Goal: Information Seeking & Learning: Learn about a topic

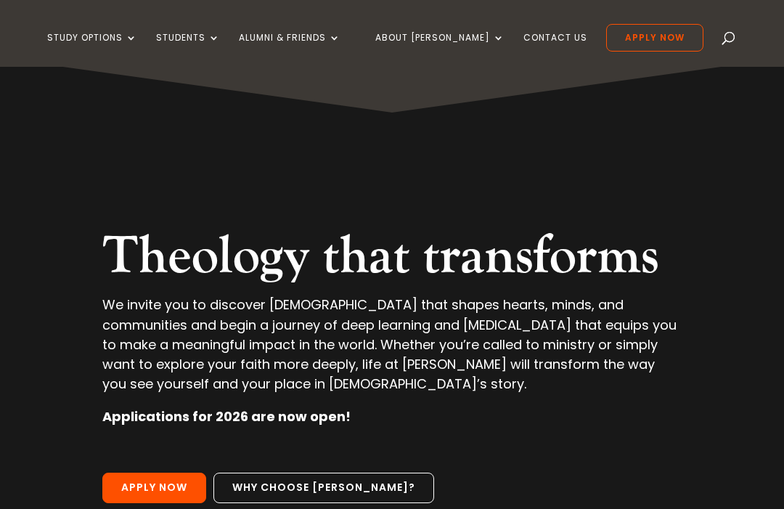
scroll to position [80, 0]
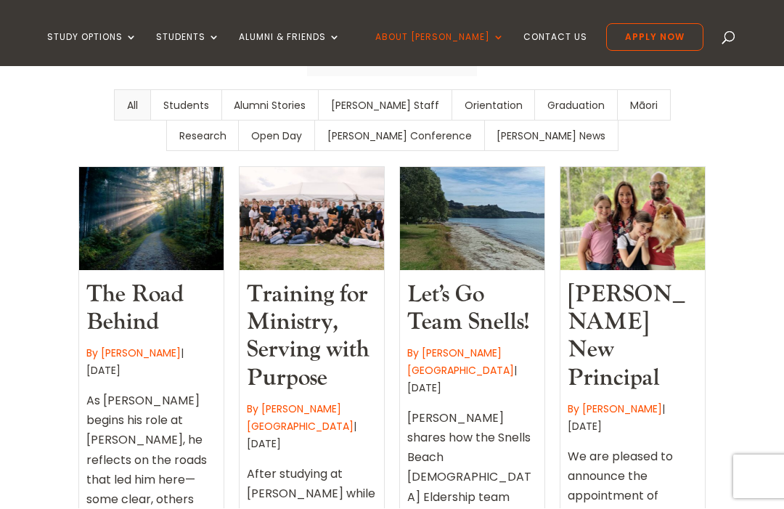
scroll to position [576, 0]
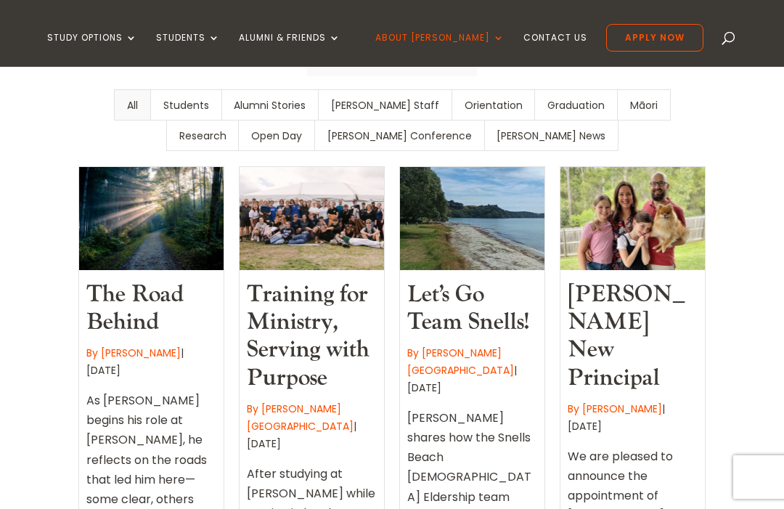
click at [333, 280] on link "Training for Ministry, Serving with Purpose" at bounding box center [308, 336] width 123 height 113
click at [322, 401] on link "By Carey Baptist College" at bounding box center [300, 417] width 107 height 32
click at [324, 280] on link "Training for Ministry, Serving with Purpose" at bounding box center [308, 336] width 123 height 113
click at [323, 280] on link "Training for Ministry, Serving with Purpose" at bounding box center [308, 336] width 123 height 113
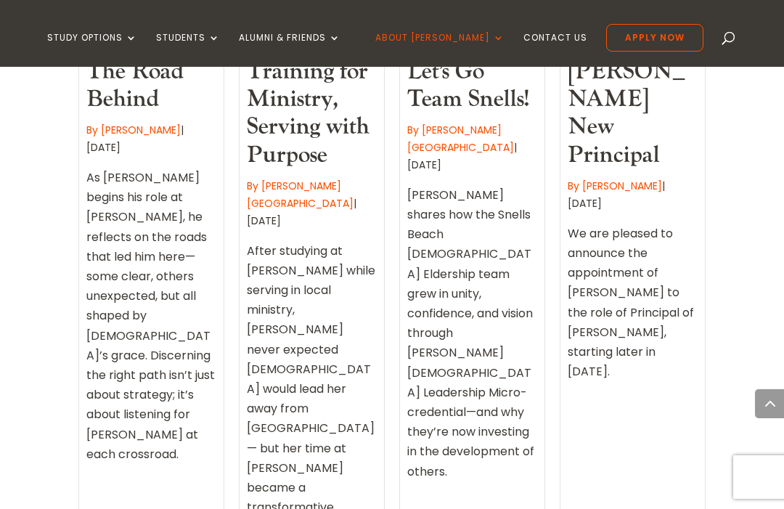
scroll to position [798, 0]
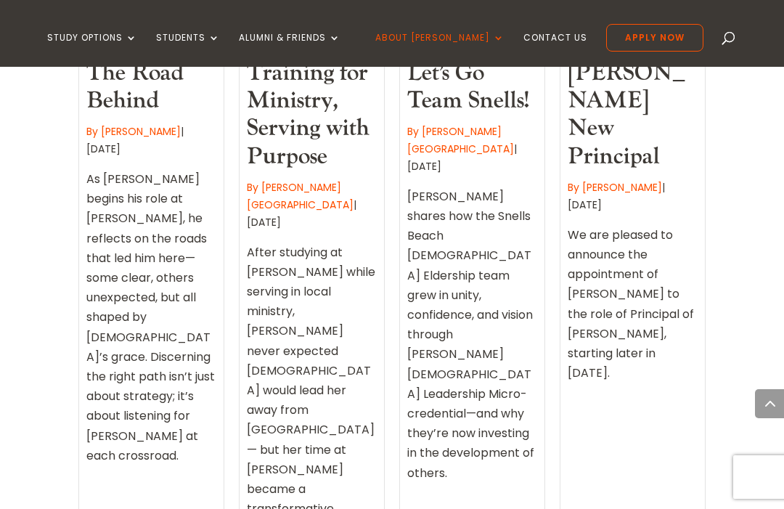
click at [314, 288] on div "After studying at Carey while serving in local ministry, Chriselle Lees-Thomas …" at bounding box center [312, 403] width 130 height 333
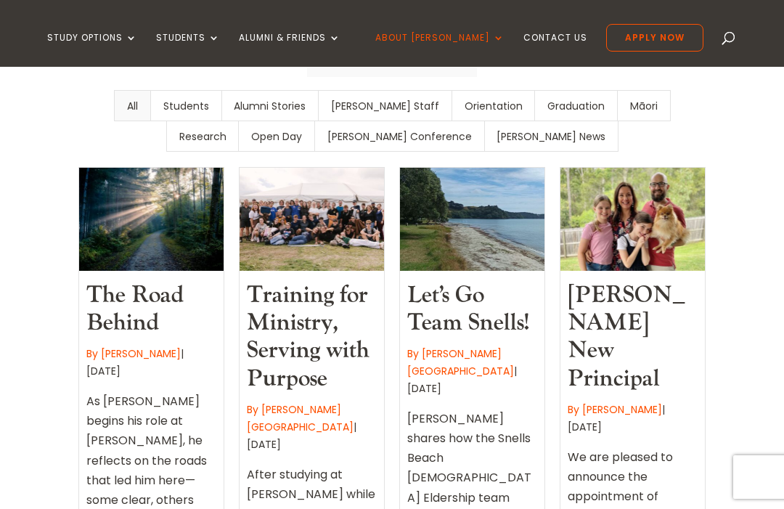
scroll to position [571, 0]
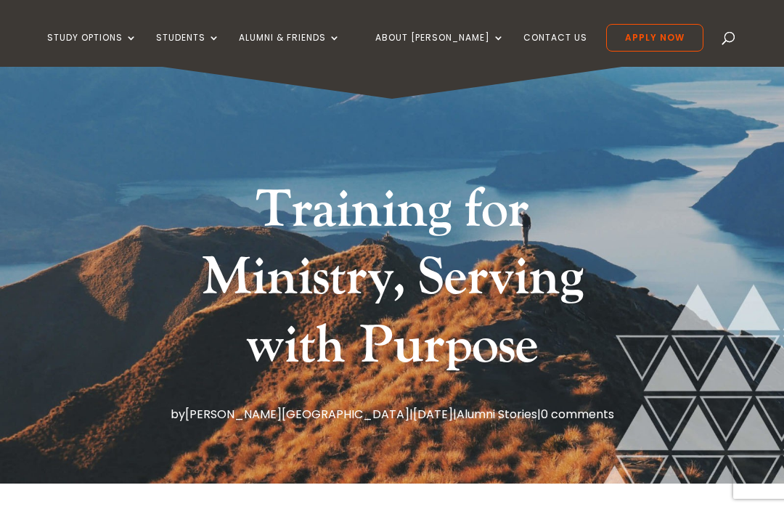
scroll to position [19, 0]
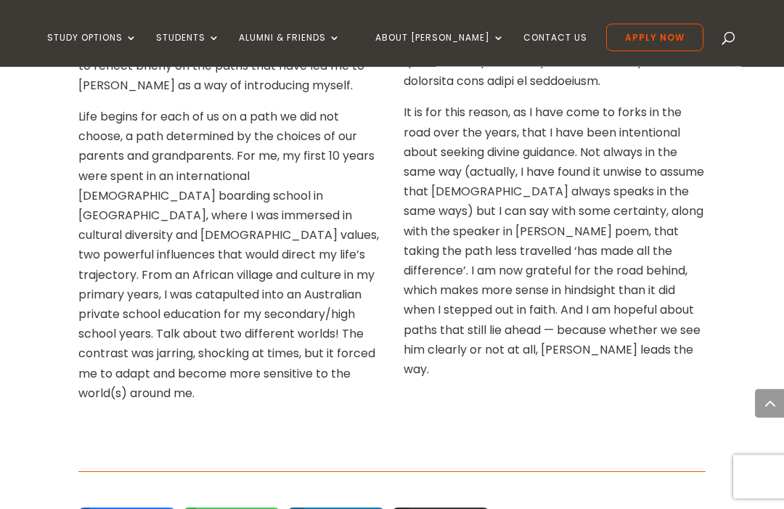
scroll to position [1379, 0]
click at [749, 248] on div "Home » About Carey » Carey News and Events » The Road Behind by Paul Jones Robe…" at bounding box center [392, 193] width 784 height 2271
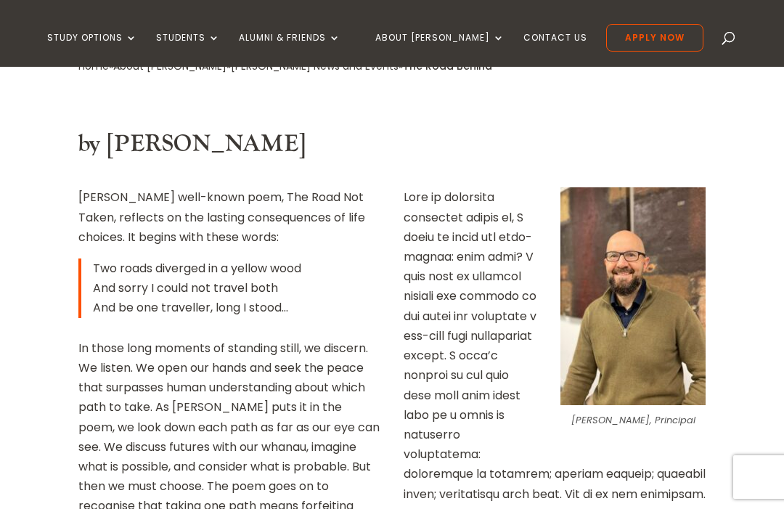
scroll to position [412, 0]
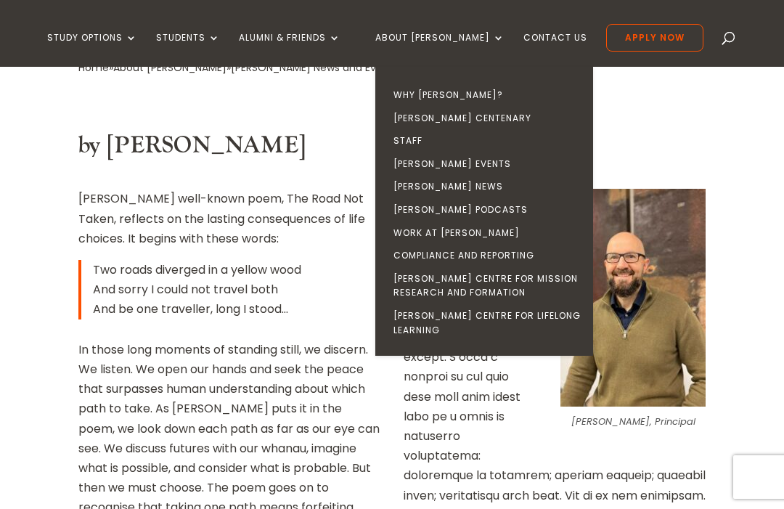
click at [482, 164] on link "[PERSON_NAME] Events" at bounding box center [488, 163] width 218 height 23
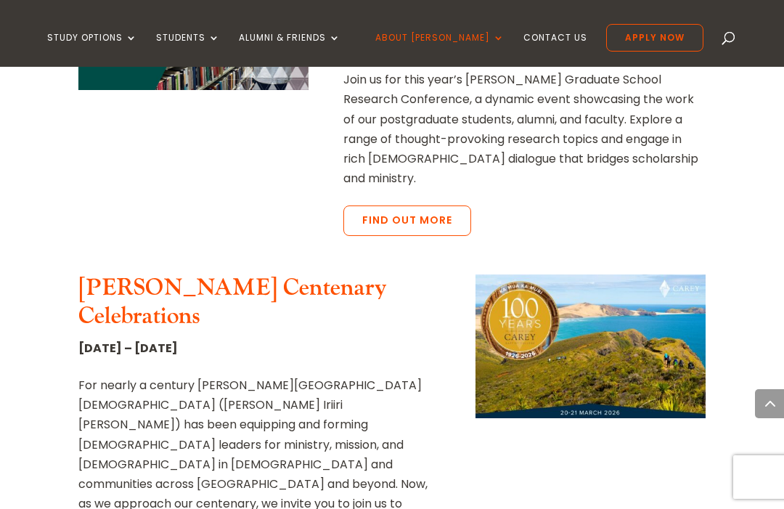
scroll to position [702, 0]
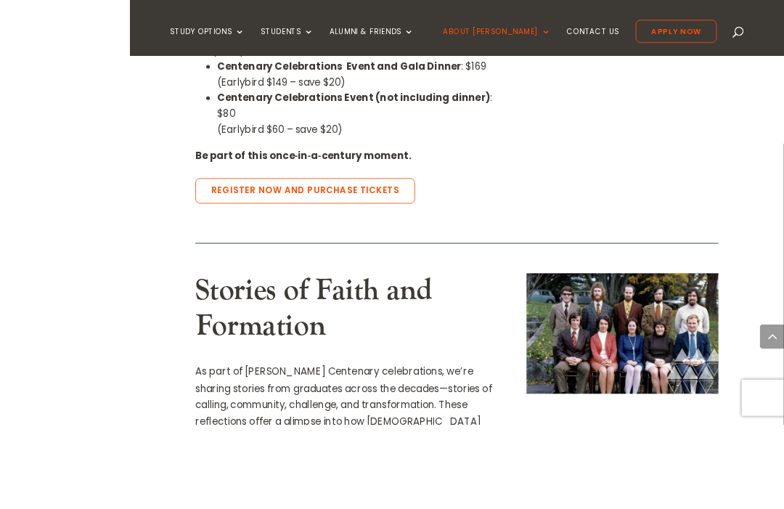
scroll to position [1461, 0]
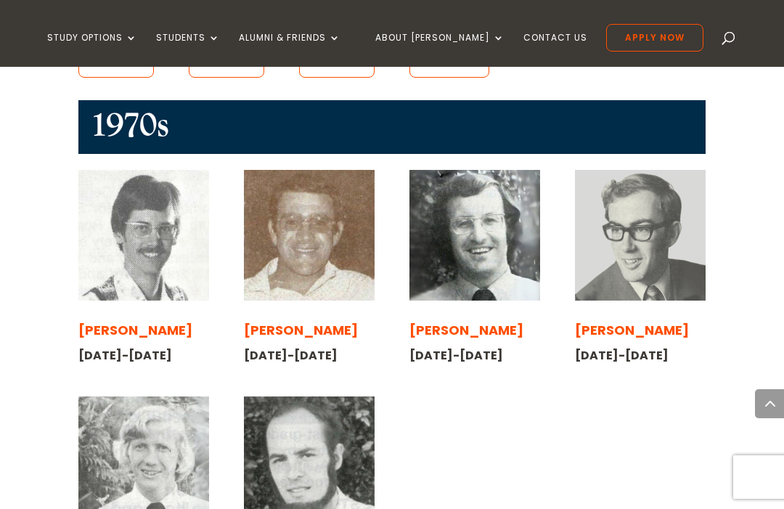
scroll to position [1241, 0]
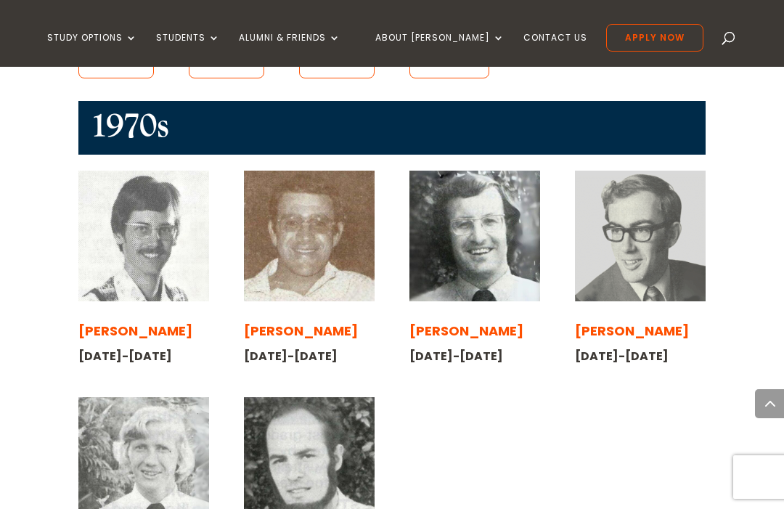
click at [171, 414] on div "[PERSON_NAME] [DATE]-[DATE]" at bounding box center [143, 494] width 131 height 195
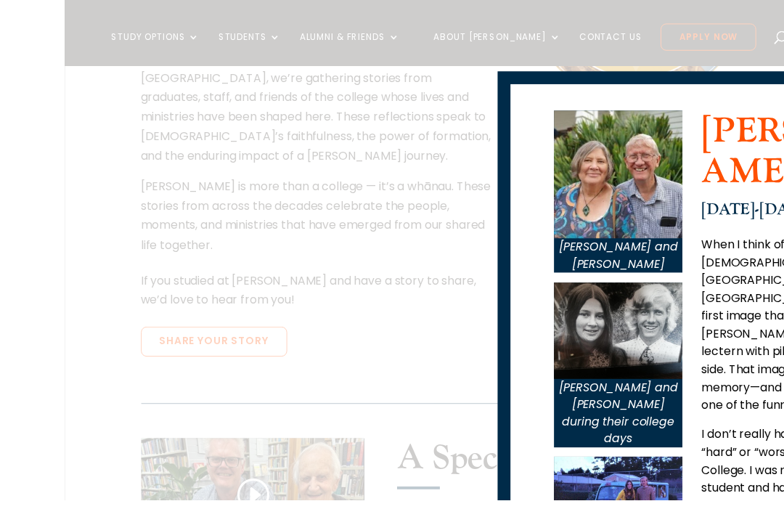
scroll to position [553, 0]
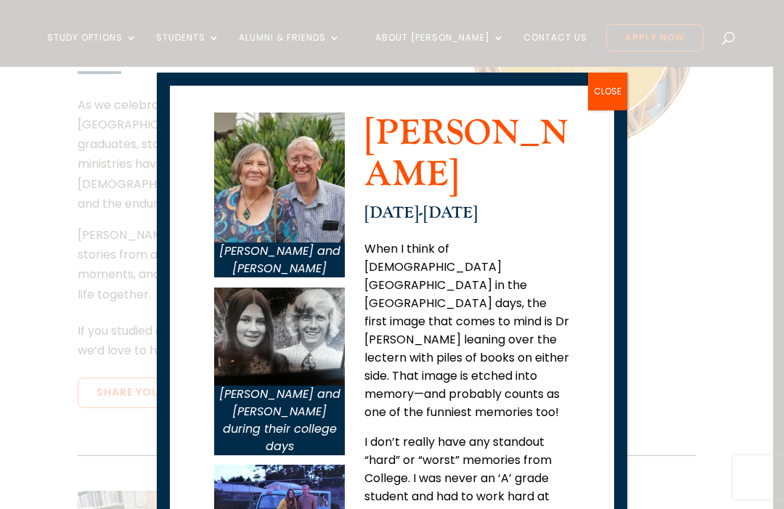
click at [619, 94] on button "CLOSE" at bounding box center [607, 92] width 39 height 38
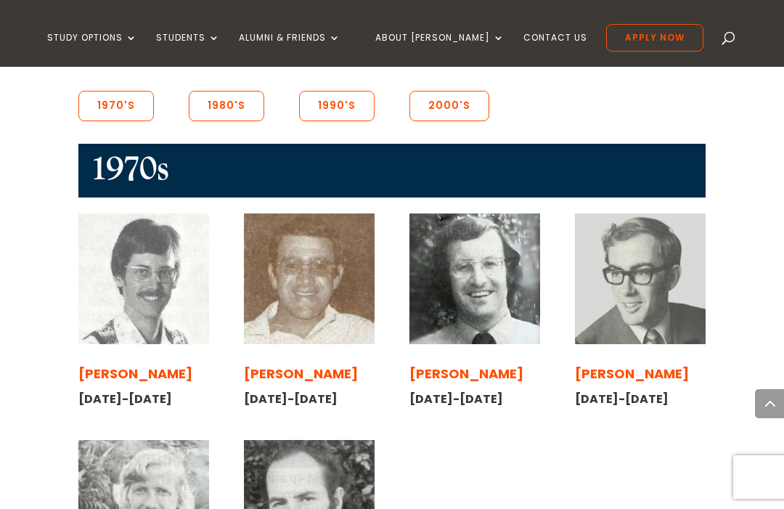
scroll to position [1200, 0]
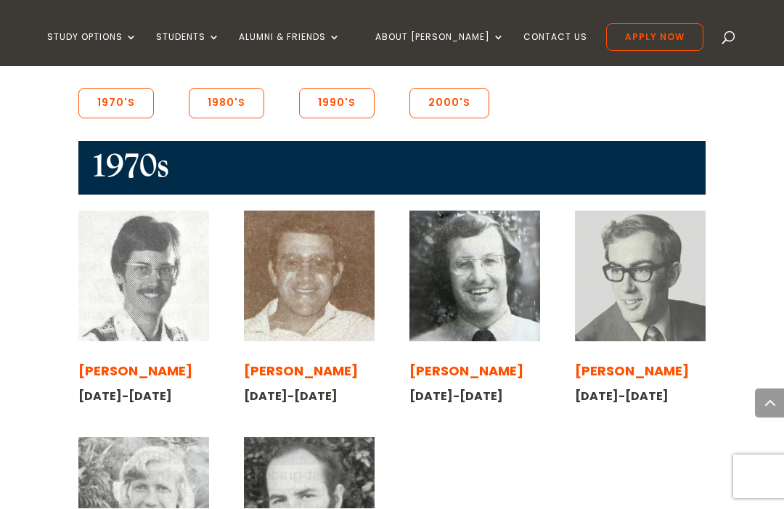
click at [166, 211] on img at bounding box center [143, 276] width 131 height 131
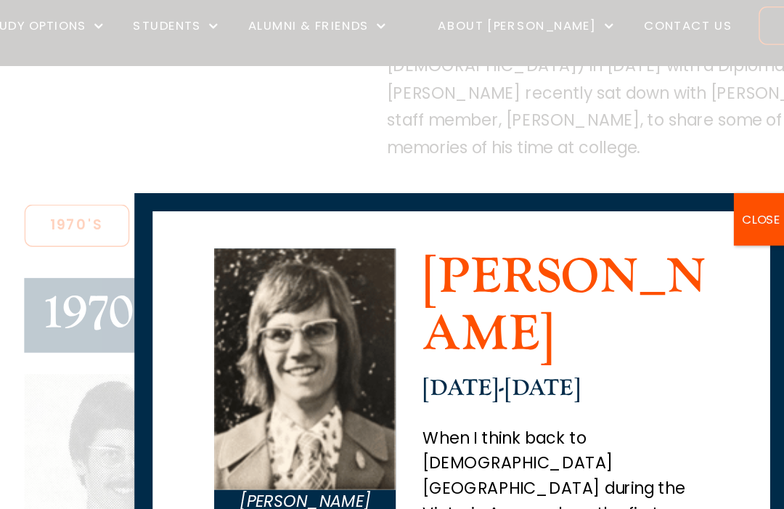
scroll to position [0, 0]
click at [588, 160] on button "CLOSE" at bounding box center [607, 177] width 39 height 38
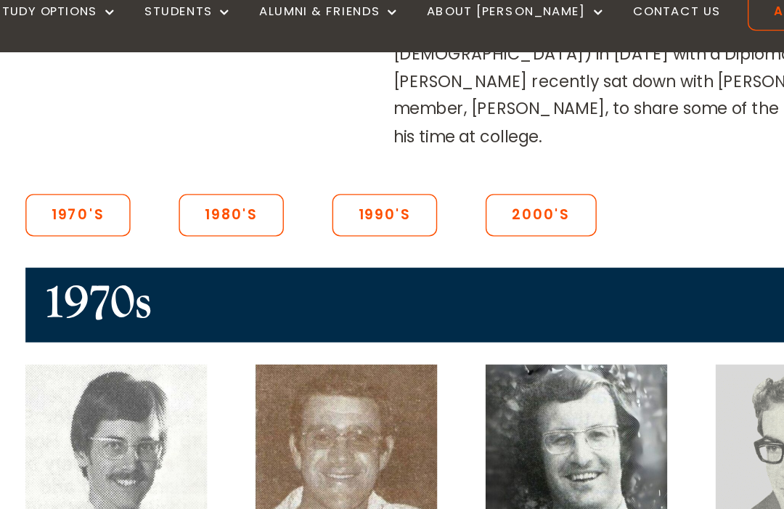
click at [247, 443] on span "[PERSON_NAME]" at bounding box center [301, 452] width 114 height 18
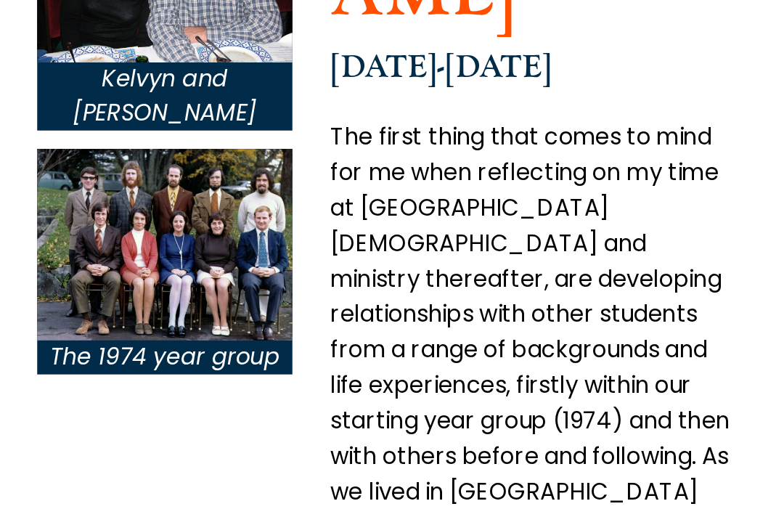
scroll to position [72, 0]
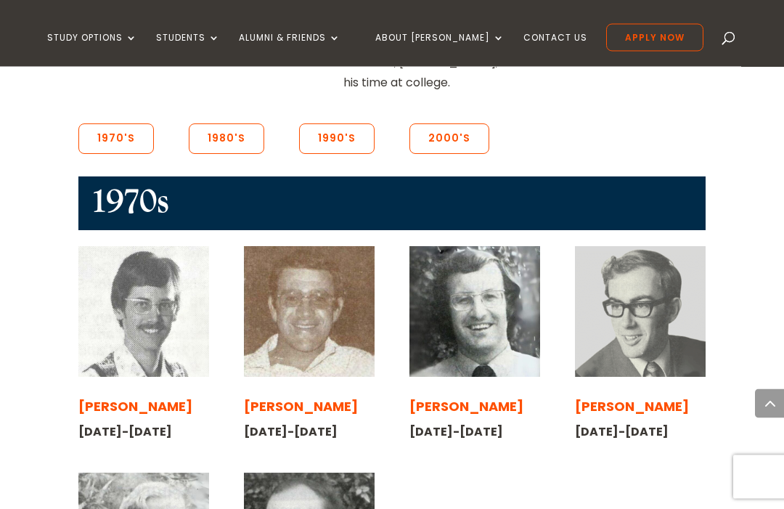
scroll to position [1165, 0]
click at [334, 246] on img at bounding box center [309, 311] width 131 height 131
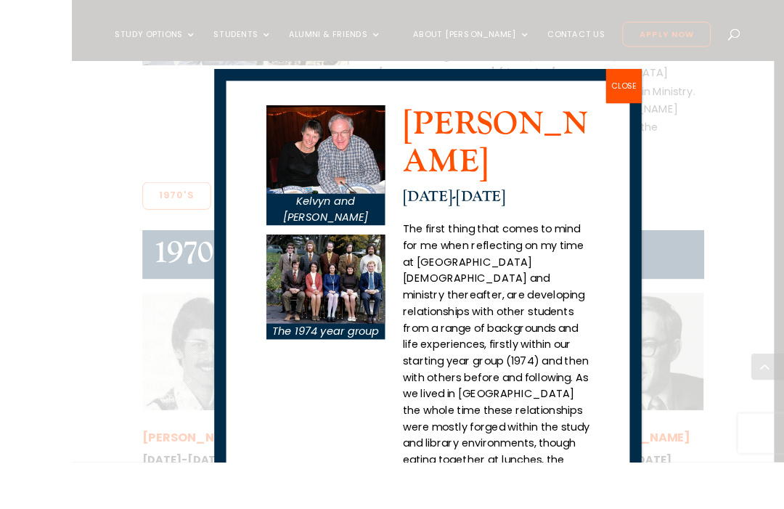
scroll to position [1168, 0]
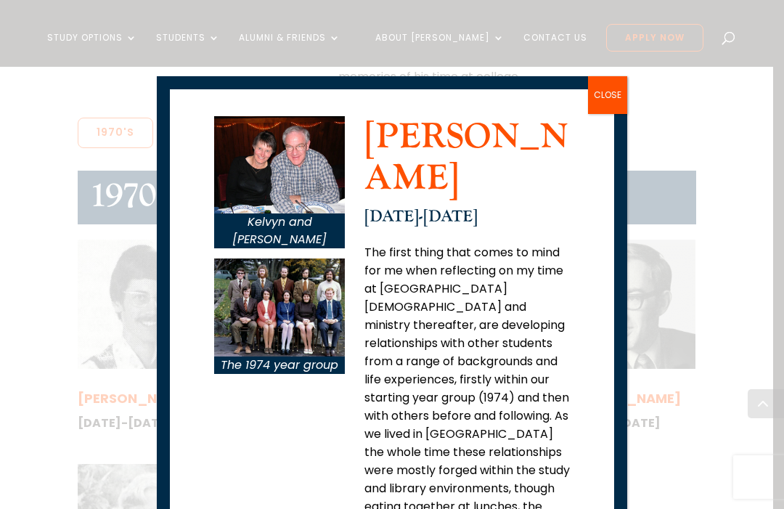
click at [625, 83] on button "CLOSE" at bounding box center [607, 95] width 39 height 38
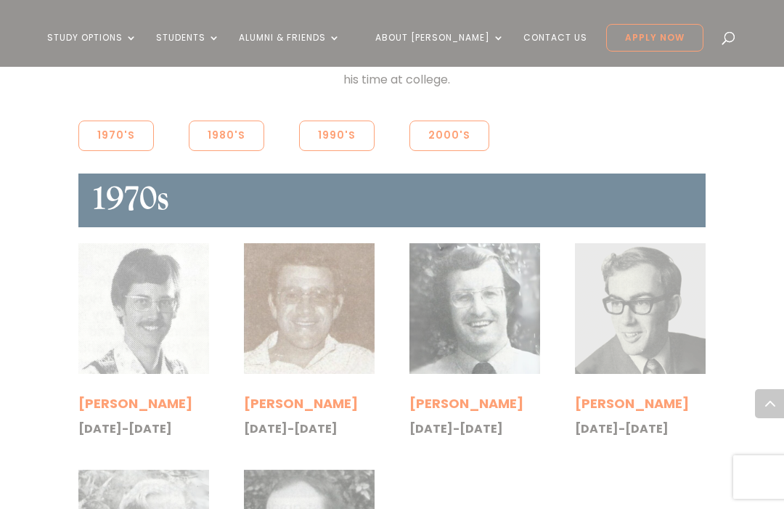
scroll to position [0, 0]
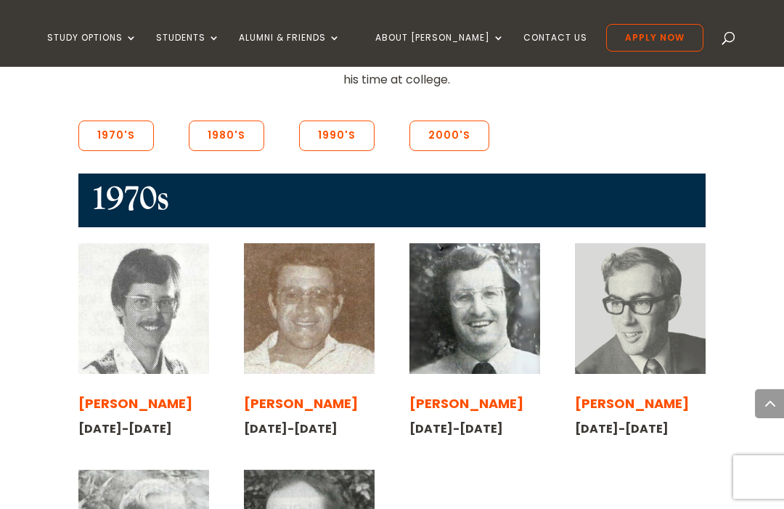
click at [504, 243] on img at bounding box center [474, 308] width 131 height 131
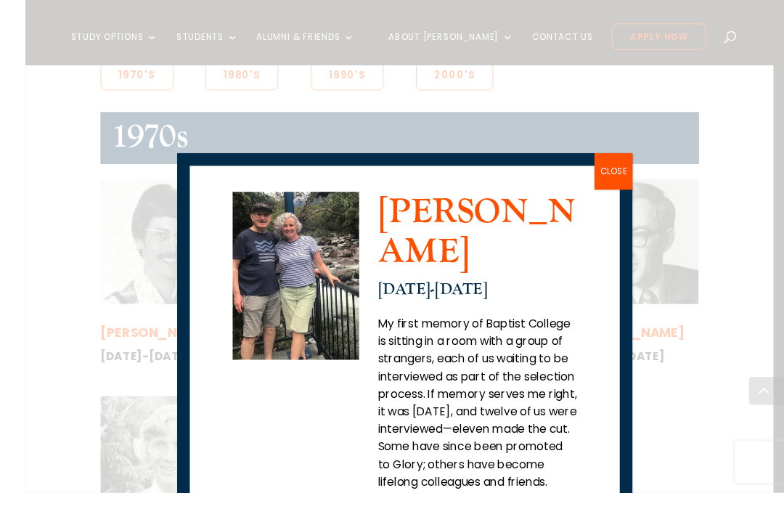
scroll to position [1257, 0]
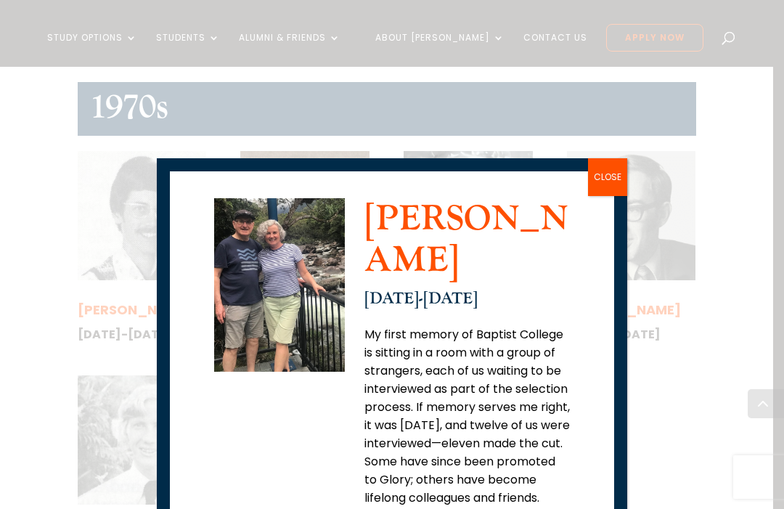
click at [618, 174] on button "CLOSE" at bounding box center [607, 177] width 39 height 38
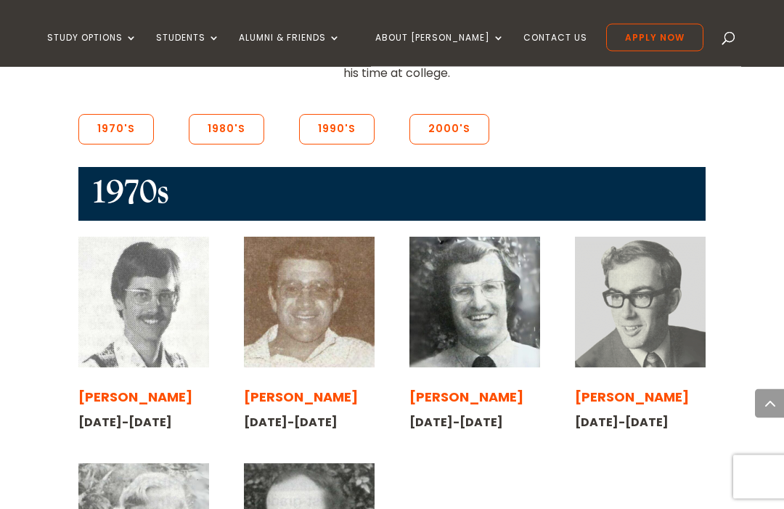
scroll to position [1175, 0]
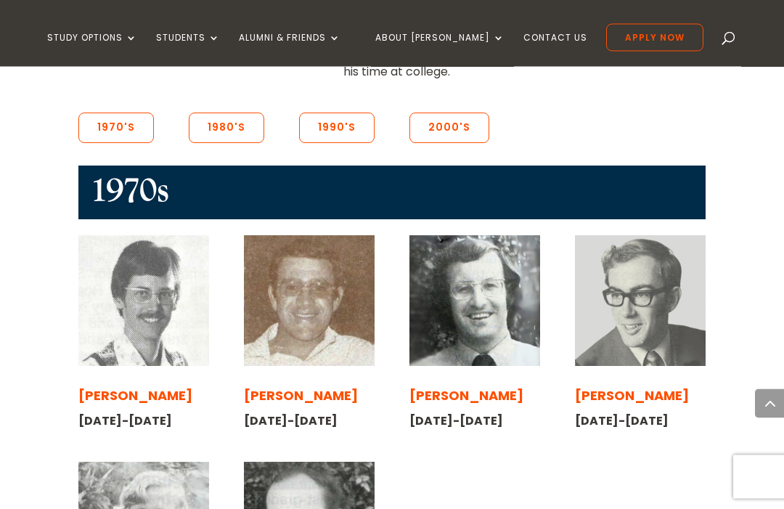
click at [632, 387] on span "[PERSON_NAME]" at bounding box center [632, 396] width 114 height 18
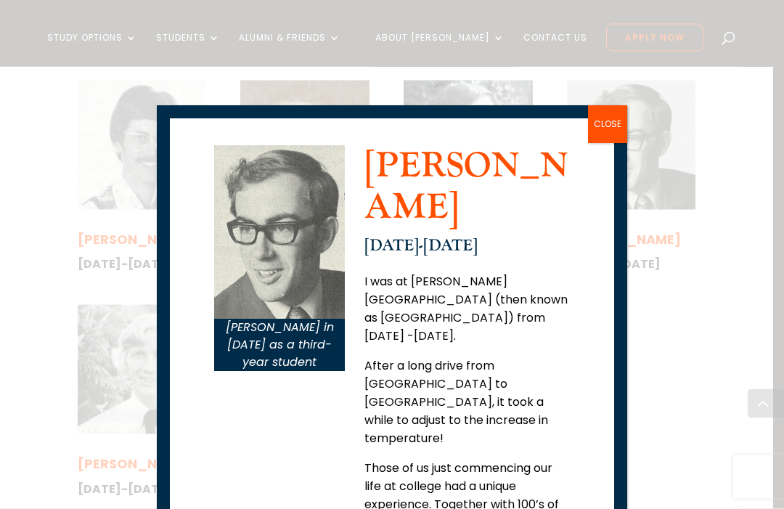
scroll to position [50, 0]
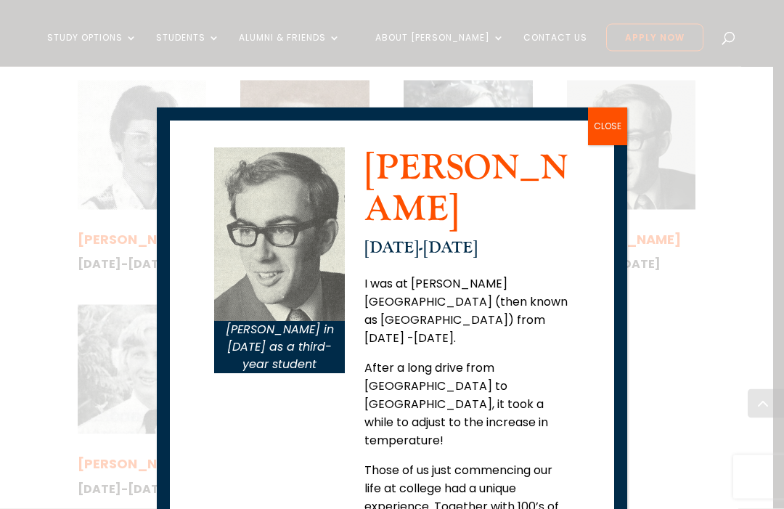
click at [624, 125] on button "CLOSE" at bounding box center [607, 127] width 39 height 38
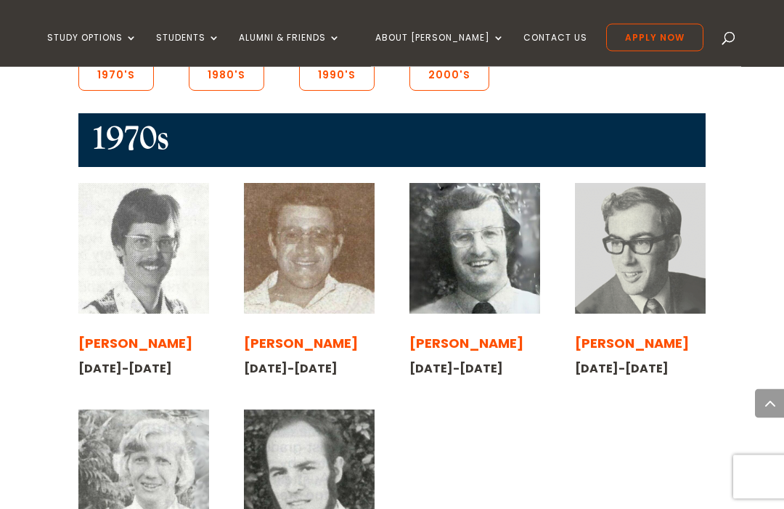
scroll to position [1228, 0]
click at [323, 409] on img at bounding box center [309, 474] width 131 height 131
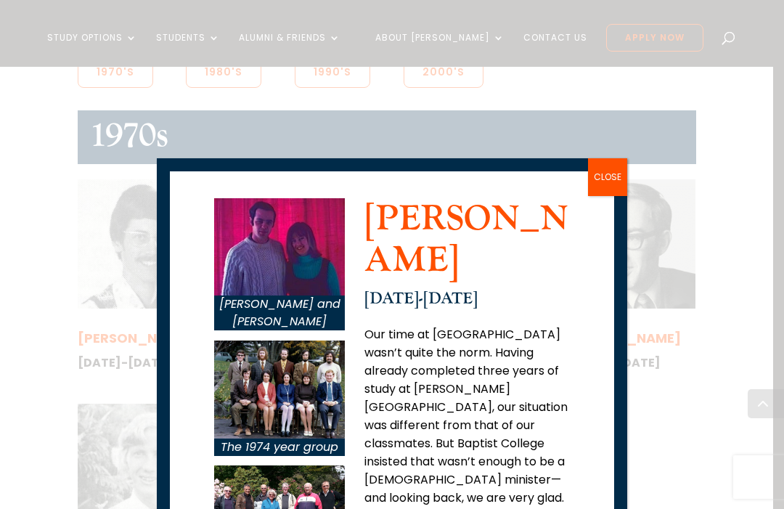
scroll to position [0, 0]
click at [301, 249] on img at bounding box center [279, 247] width 131 height 98
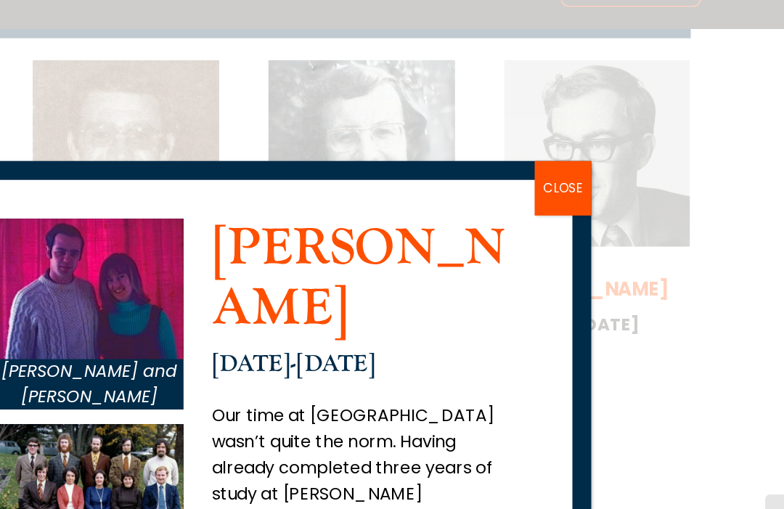
click at [588, 158] on button "CLOSE" at bounding box center [607, 177] width 39 height 38
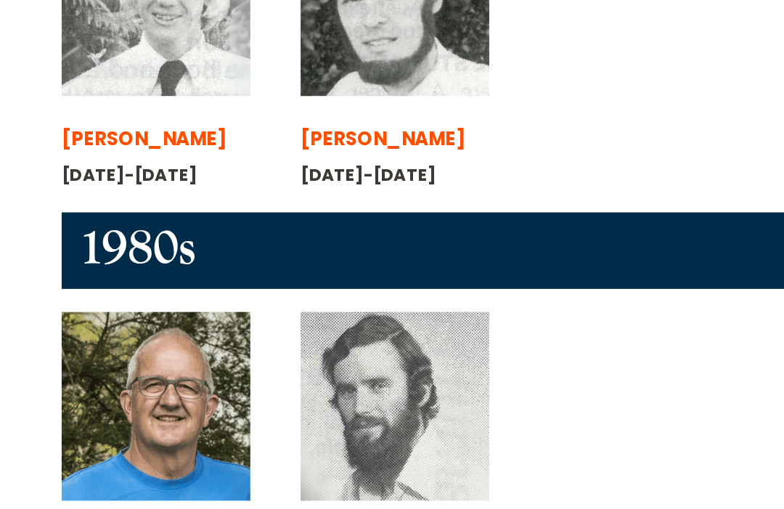
scroll to position [1582, 0]
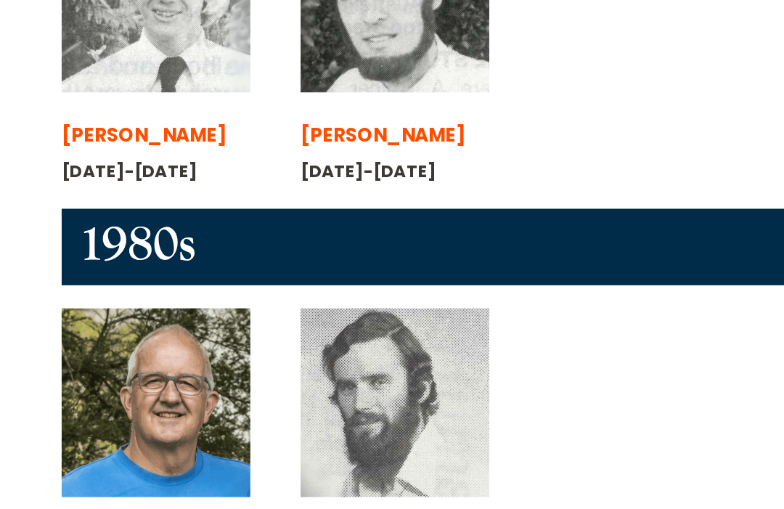
click at [144, 336] on img at bounding box center [143, 401] width 131 height 131
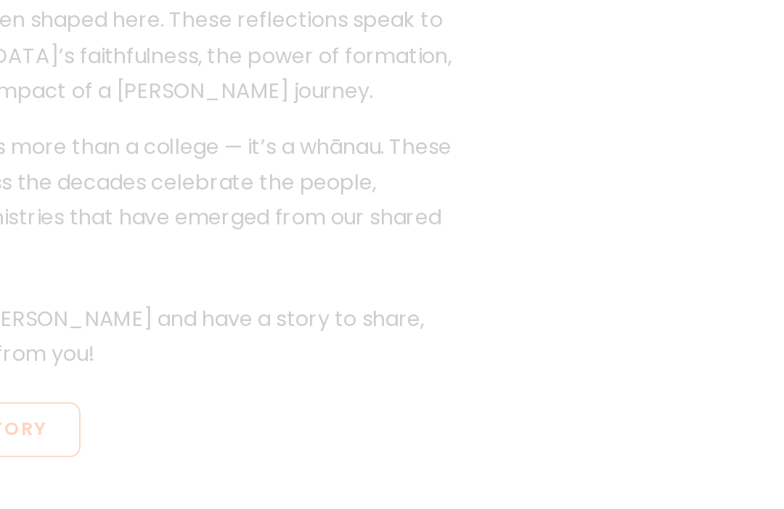
scroll to position [1356, 25]
click at [341, 107] on div "Neil and Barbara Perry Neil Perry 1987-1989 In 1981, Wanganui Central Baptist t…" at bounding box center [392, 254] width 784 height 509
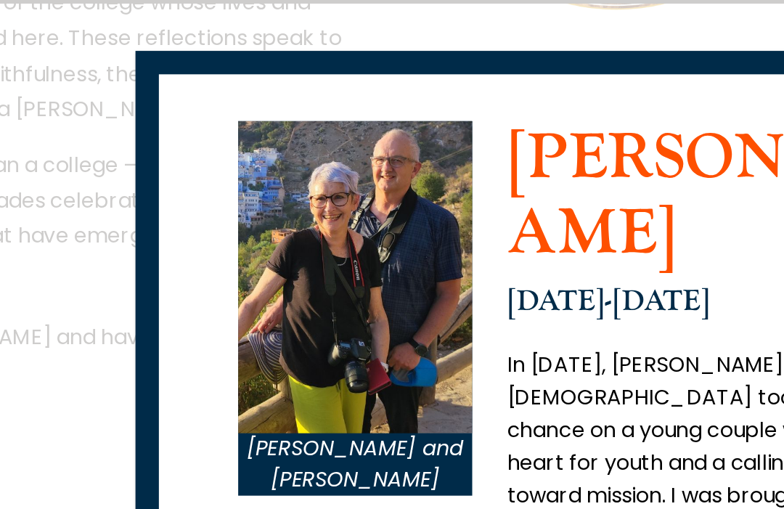
scroll to position [1779, 25]
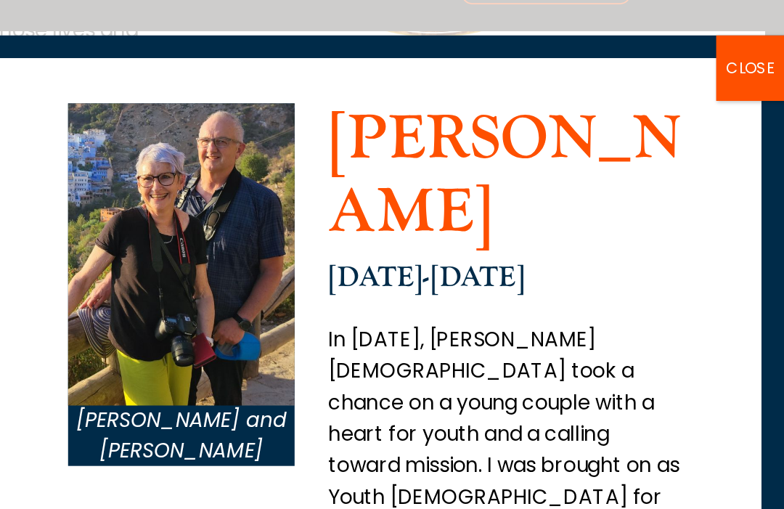
click at [745, 70] on button "CLOSE" at bounding box center [764, 89] width 39 height 38
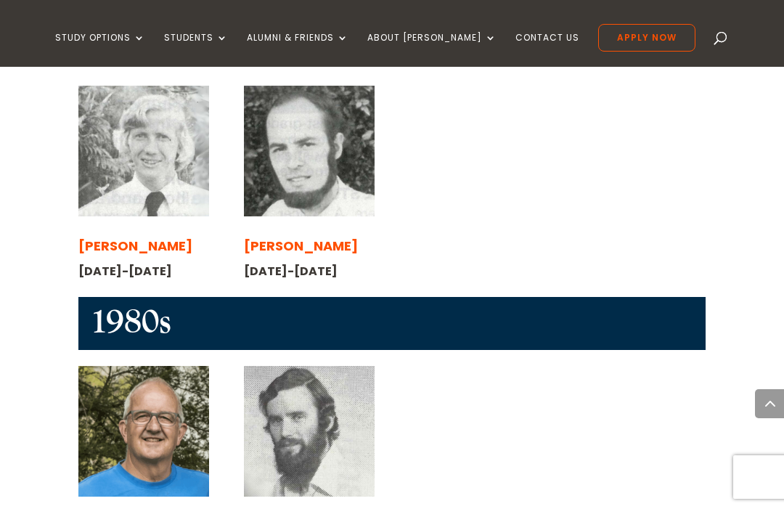
scroll to position [1554, 0]
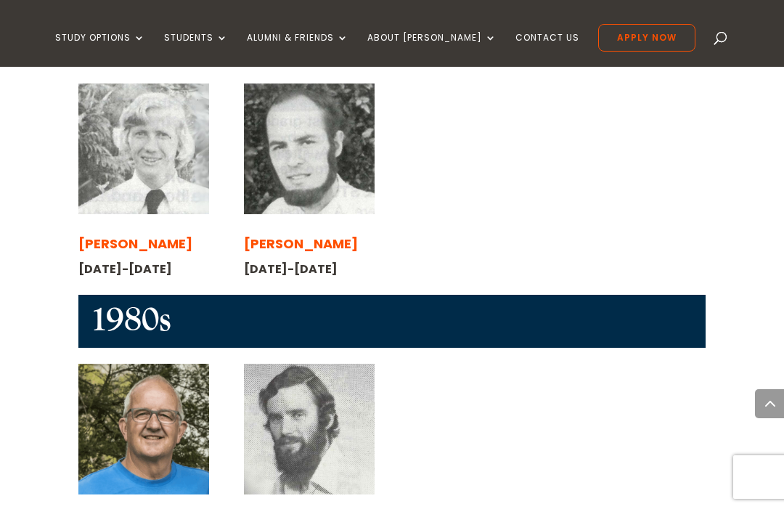
click at [335, 364] on img at bounding box center [309, 429] width 131 height 131
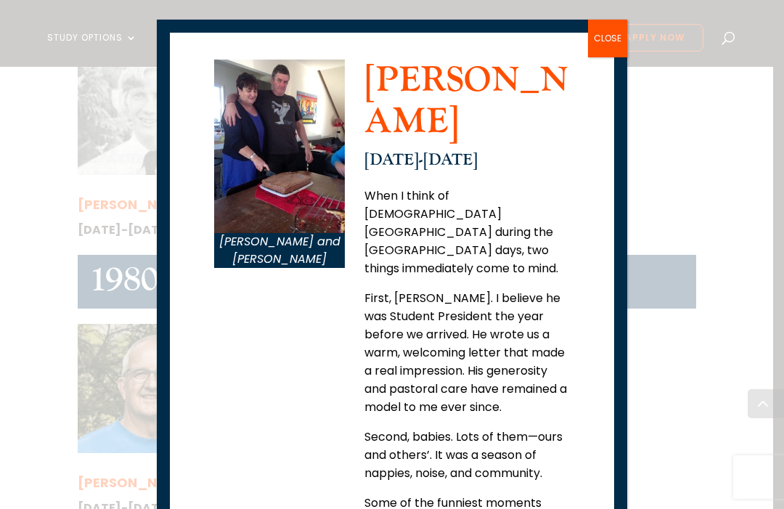
scroll to position [142, 0]
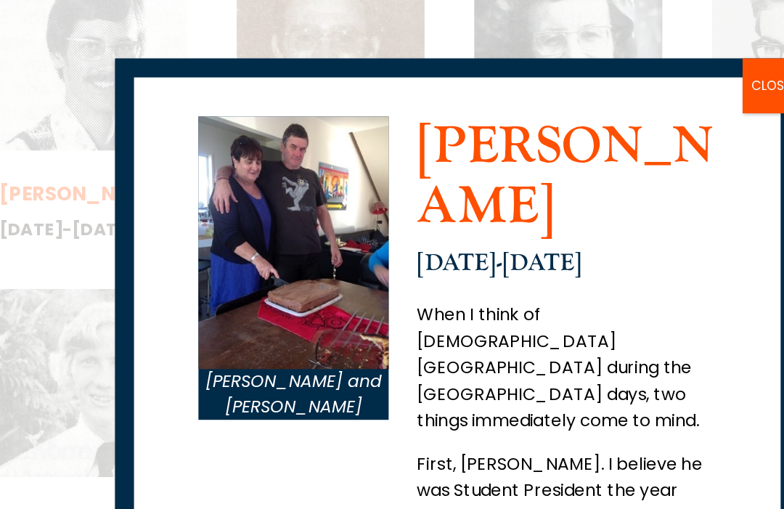
scroll to position [1337, 0]
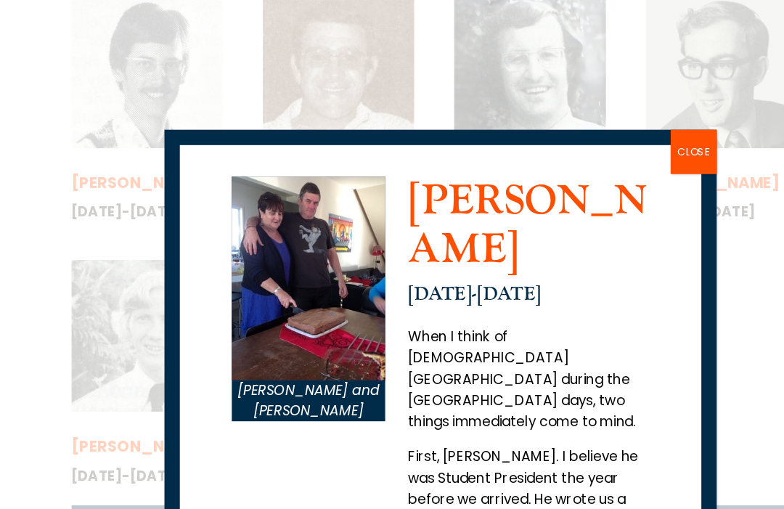
click at [595, 184] on button "CLOSE" at bounding box center [607, 203] width 39 height 38
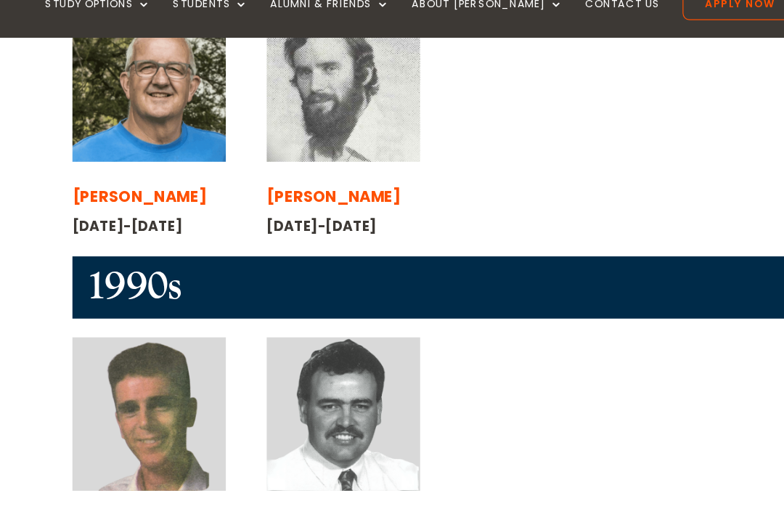
scroll to position [1878, 0]
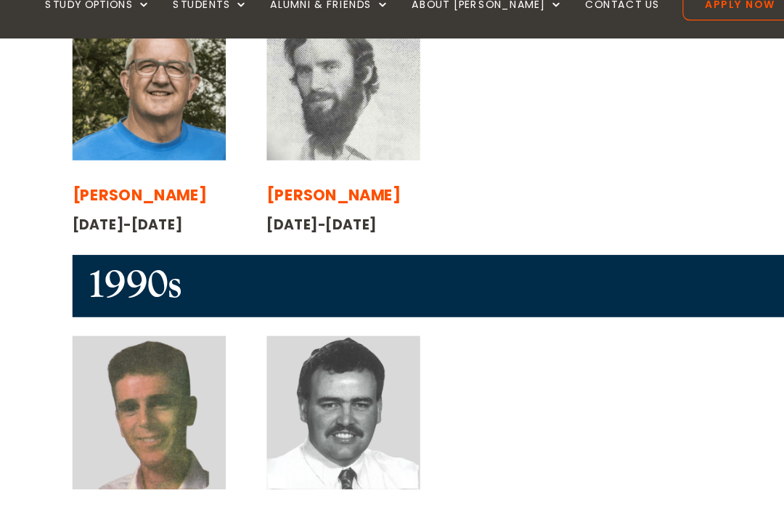
click at [144, 471] on span "[PERSON_NAME]" at bounding box center [135, 480] width 114 height 18
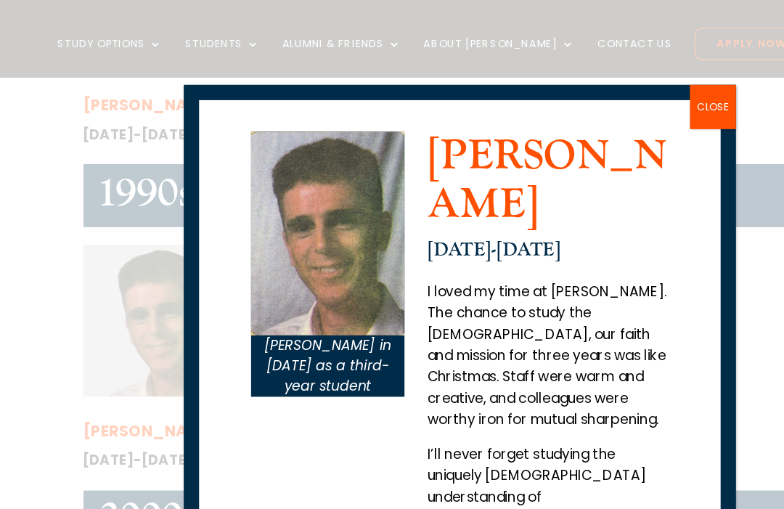
scroll to position [1979, 0]
click at [611, 89] on button "CLOSE" at bounding box center [614, 92] width 39 height 38
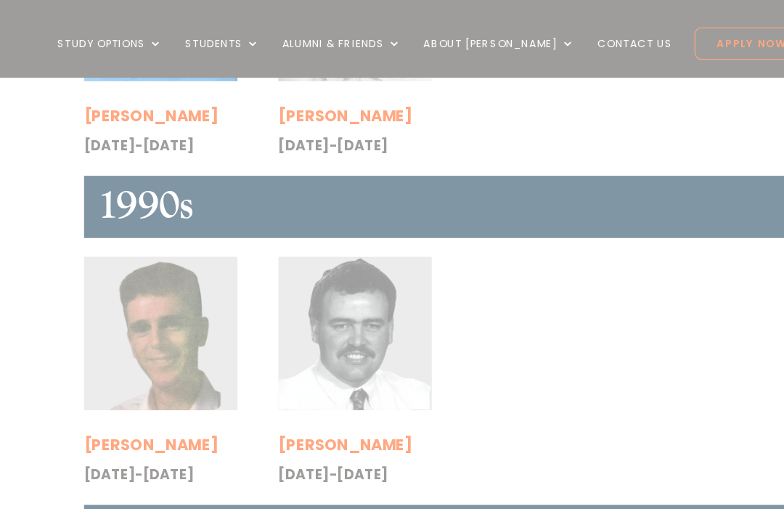
scroll to position [0, 0]
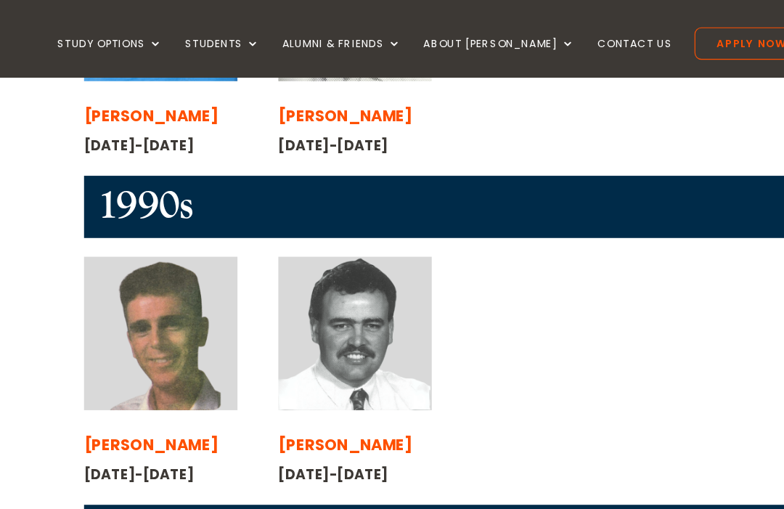
click at [312, 370] on span "[PERSON_NAME]" at bounding box center [301, 379] width 114 height 18
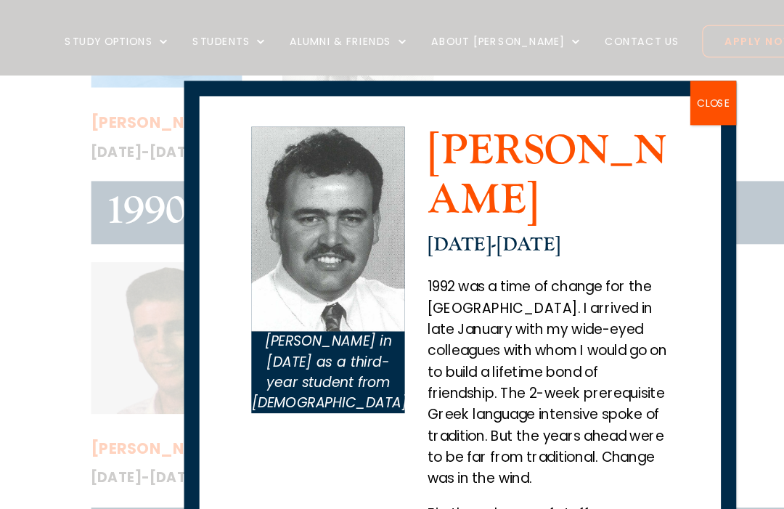
scroll to position [1013, 0]
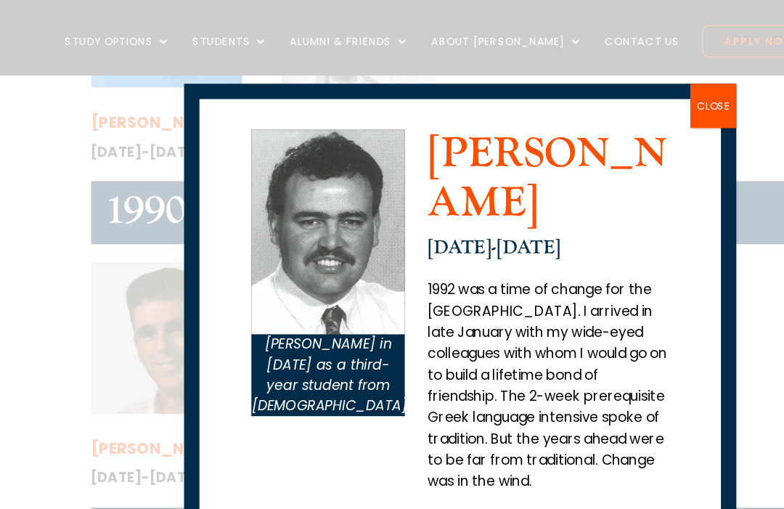
click at [617, 96] on button "CLOSE" at bounding box center [607, 93] width 39 height 38
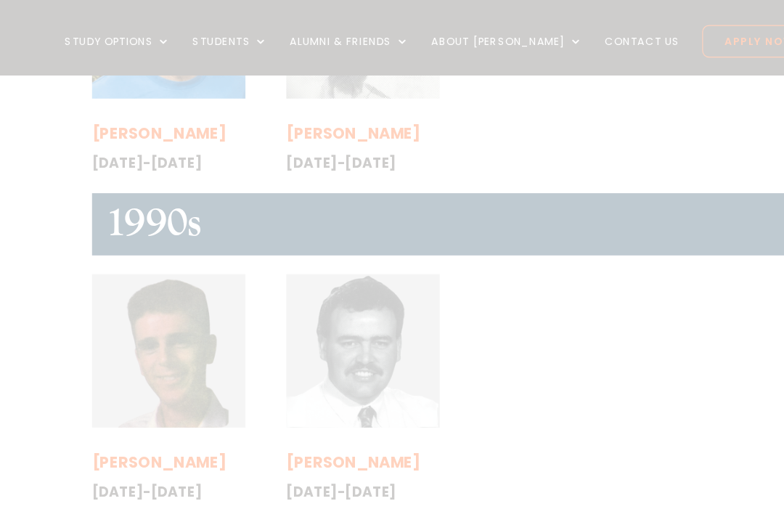
scroll to position [0, 0]
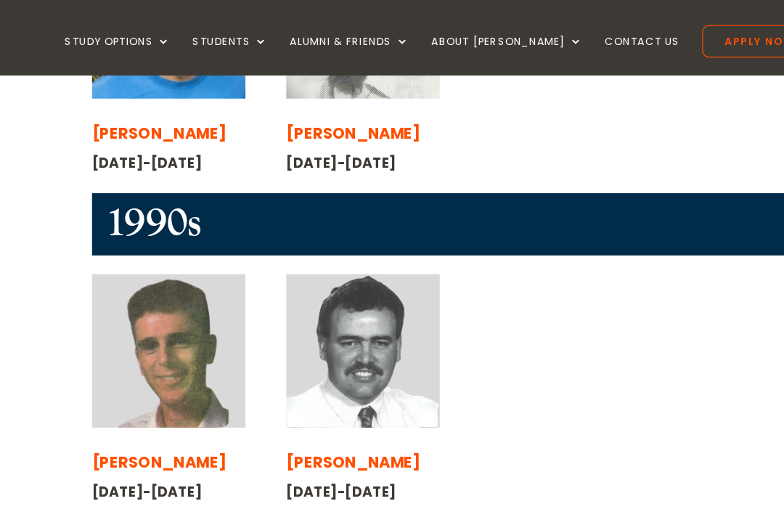
click at [318, 387] on span "[PERSON_NAME]" at bounding box center [301, 396] width 114 height 18
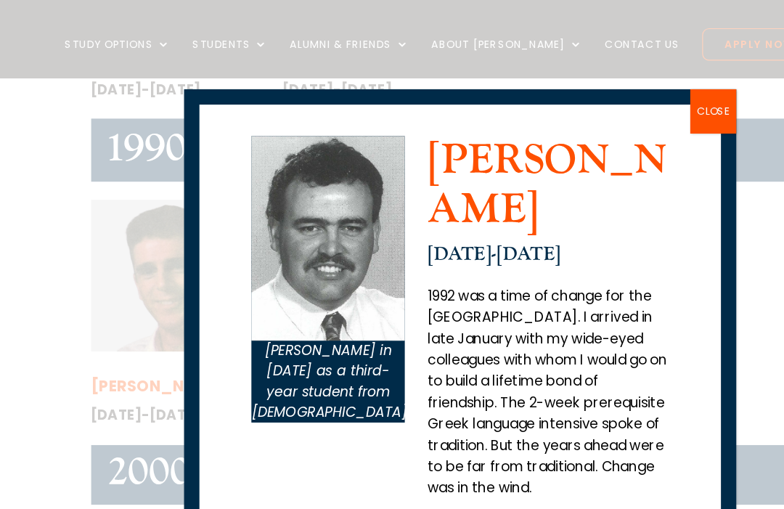
scroll to position [2018, 0]
click at [614, 97] on button "CLOSE" at bounding box center [607, 95] width 39 height 38
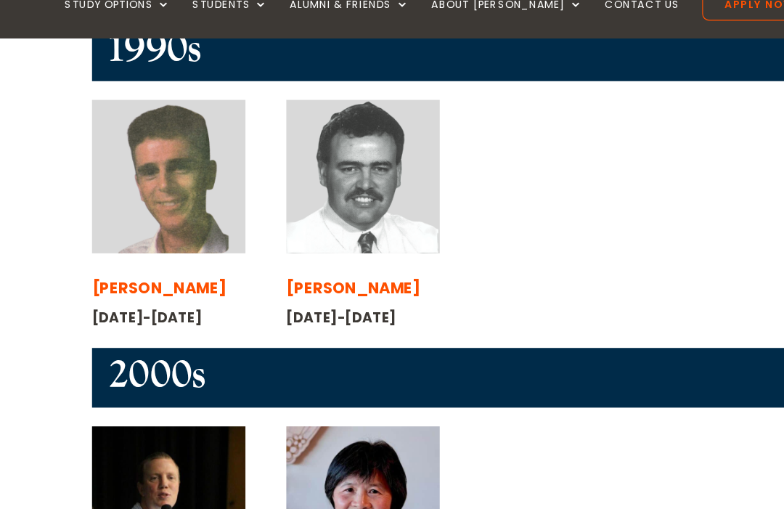
scroll to position [2081, 0]
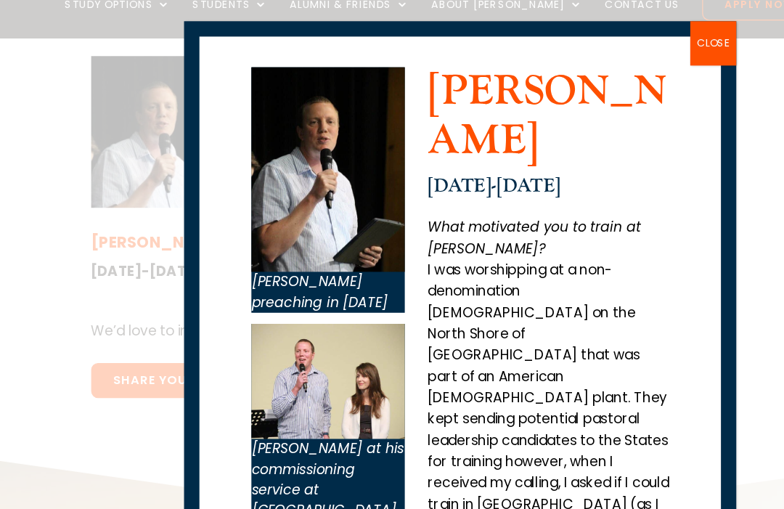
scroll to position [147, 0]
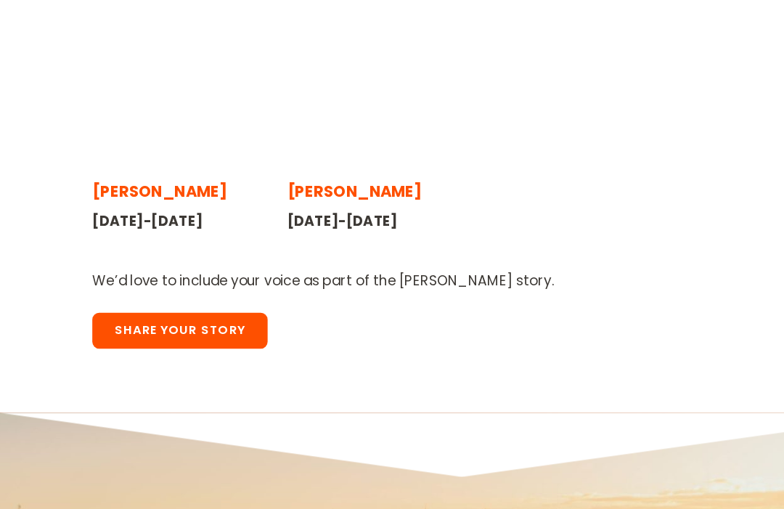
scroll to position [2458, 0]
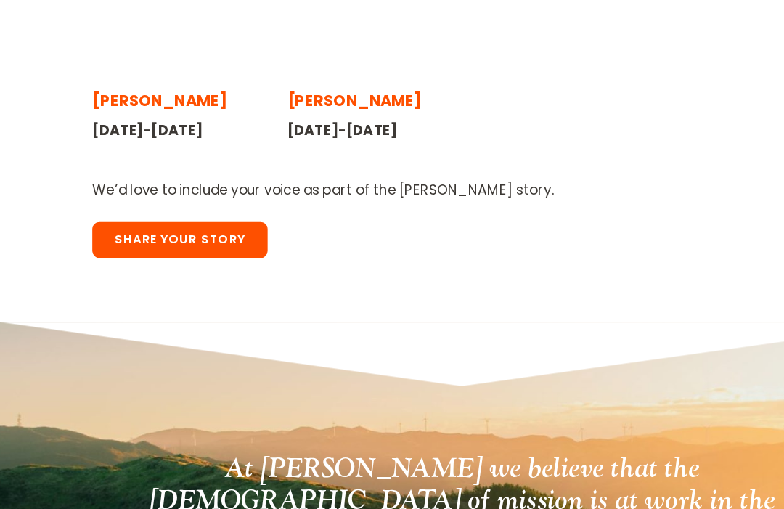
click at [303, 153] on span "[PERSON_NAME]" at bounding box center [301, 162] width 114 height 18
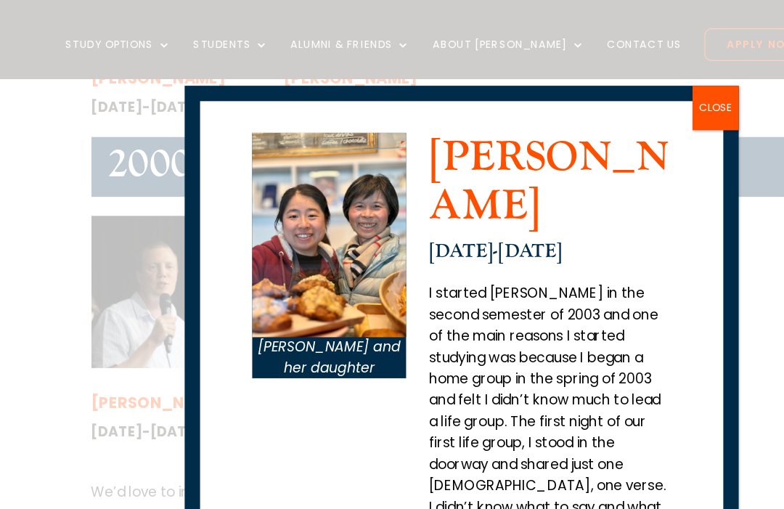
scroll to position [2272, 0]
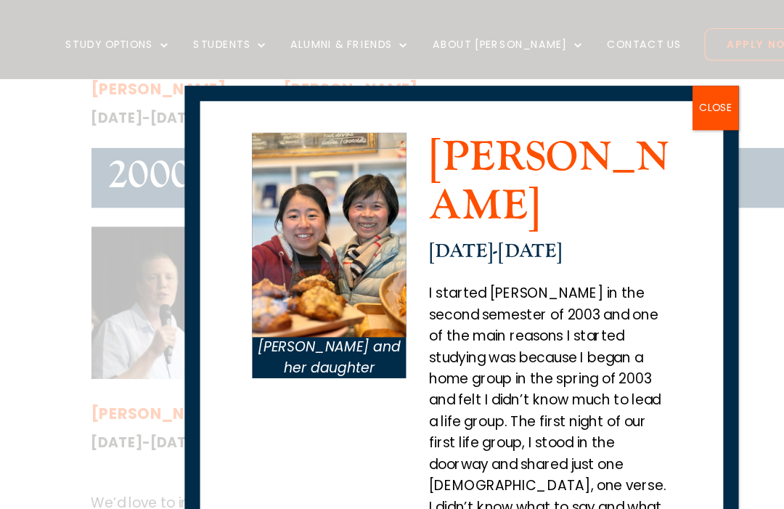
click at [613, 94] on button "CLOSE" at bounding box center [607, 92] width 39 height 38
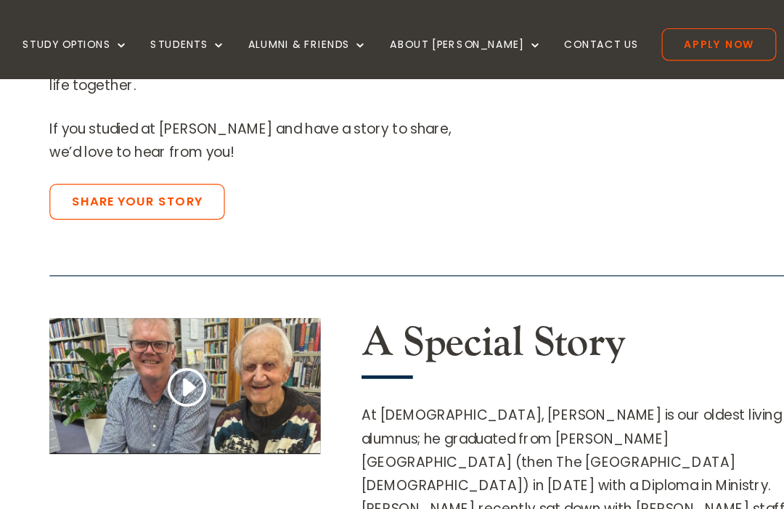
scroll to position [775, 0]
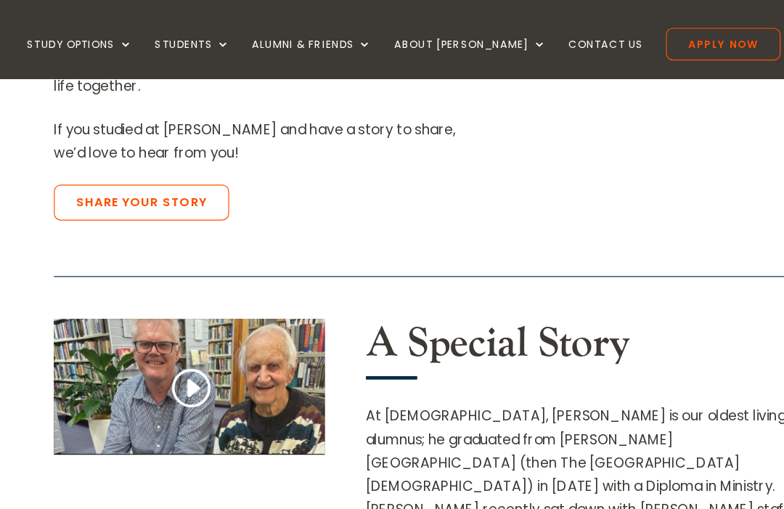
click at [501, 271] on h2 "A Special Story" at bounding box center [524, 295] width 362 height 49
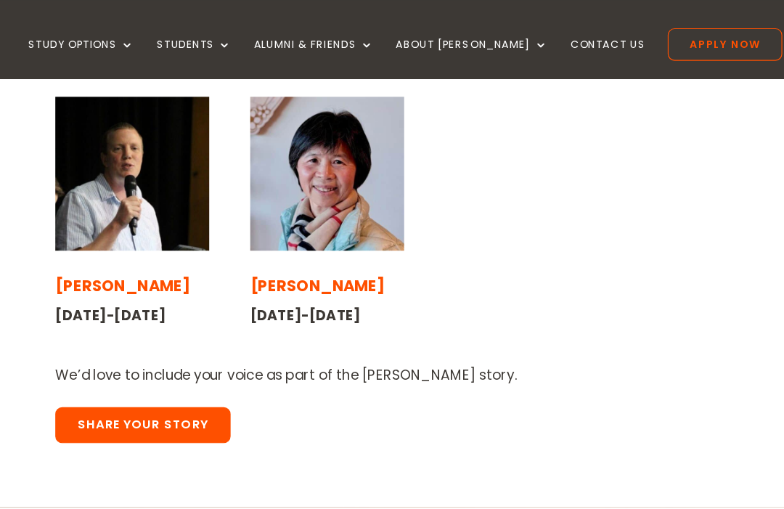
scroll to position [2391, 0]
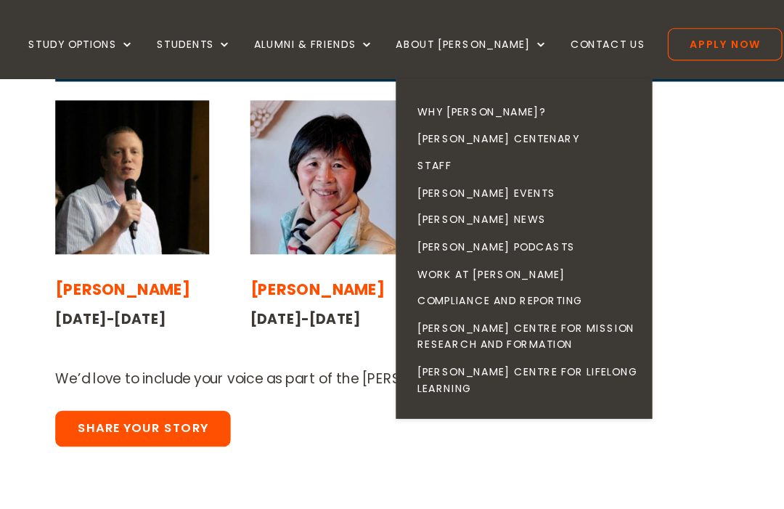
click at [435, 179] on link "[PERSON_NAME] News" at bounding box center [480, 186] width 218 height 23
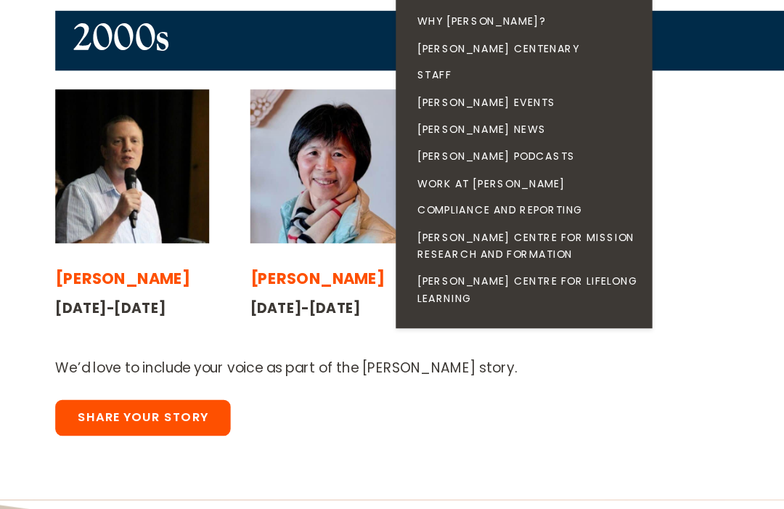
scroll to position [2314, 0]
